Goal: Find contact information: Find contact information

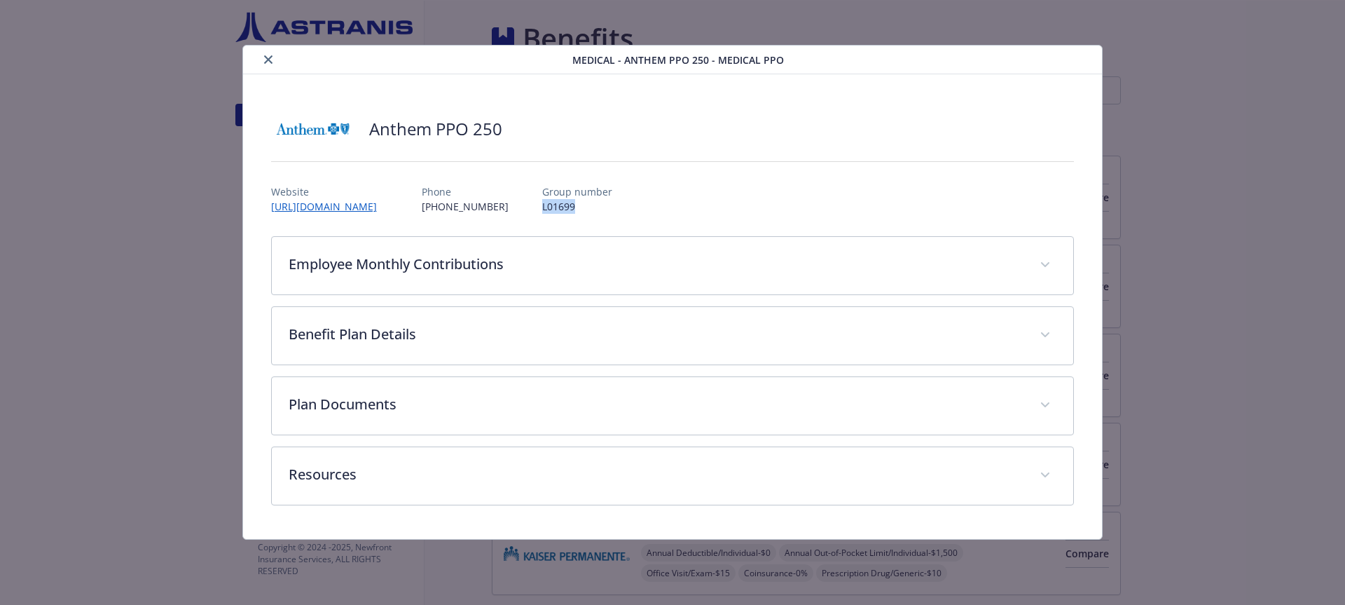
drag, startPoint x: 589, startPoint y: 206, endPoint x: 541, endPoint y: 207, distance: 47.7
click at [541, 207] on div "Website [URL][DOMAIN_NAME] Phone [PHONE_NUMBER] Group number L01699" at bounding box center [673, 193] width 804 height 41
copy p "L01699"
